Goal: Find specific page/section: Find specific page/section

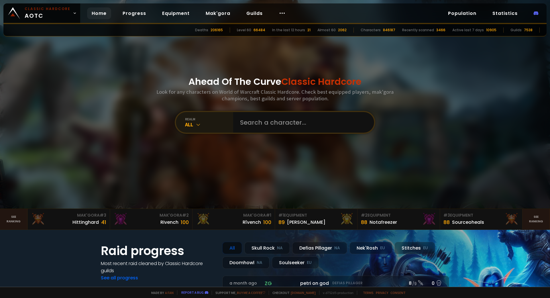
click at [192, 121] on div "All" at bounding box center [209, 124] width 48 height 7
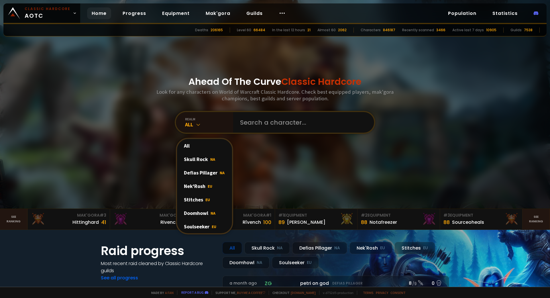
drag, startPoint x: 207, startPoint y: 221, endPoint x: 219, endPoint y: 184, distance: 38.2
click at [207, 220] on div "Soulseeker EU" at bounding box center [204, 226] width 55 height 13
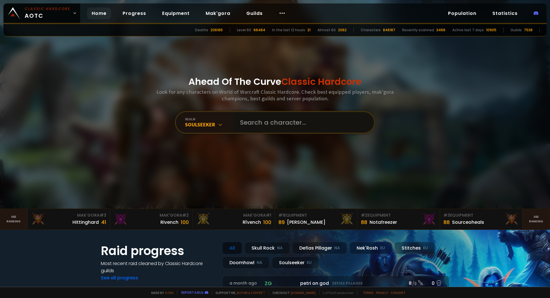
click at [242, 115] on input "text" at bounding box center [302, 122] width 131 height 21
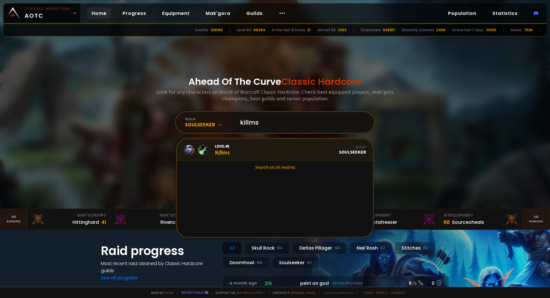
type input "killms"
click at [232, 142] on link "Level 45 Killms Realm Soulseeker" at bounding box center [275, 150] width 196 height 22
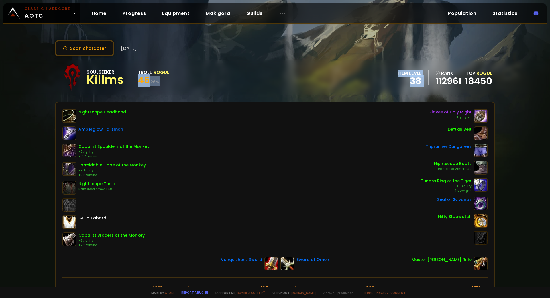
drag, startPoint x: 452, startPoint y: 63, endPoint x: 274, endPoint y: 66, distance: 178.3
click at [404, 60] on div "Soulseeker Killms Troll Rogue 45 26 % item level 38 rank 112961 Top Rogue 18450" at bounding box center [275, 77] width 550 height 35
